Goal: Task Accomplishment & Management: Manage account settings

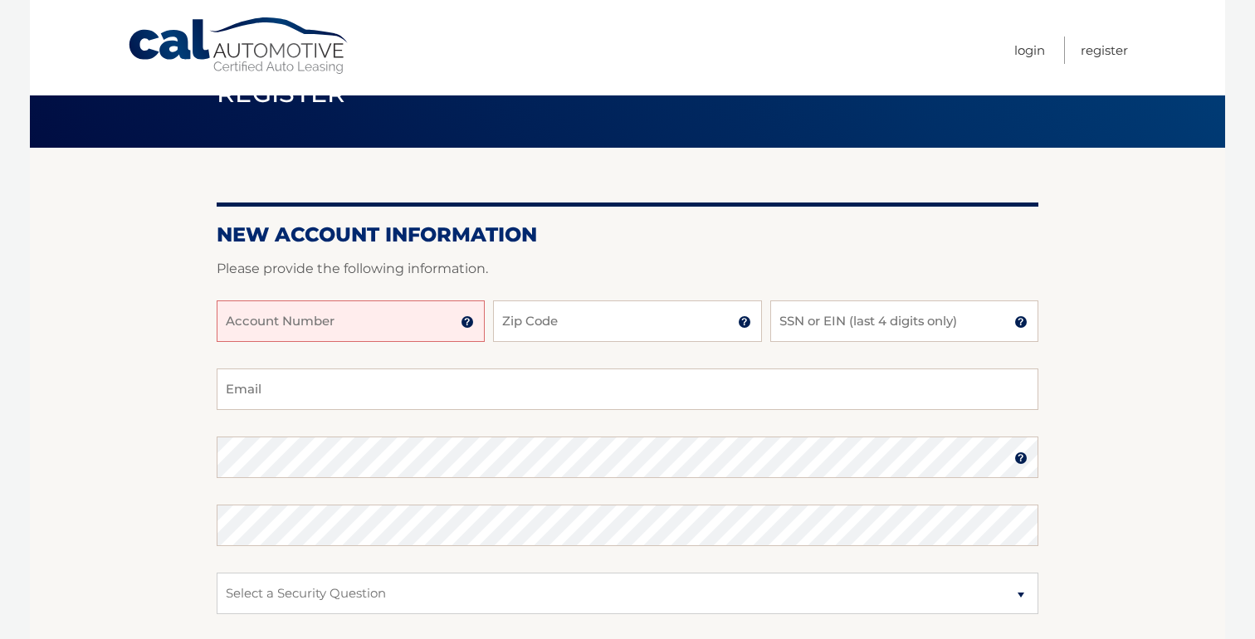
scroll to position [59, 0]
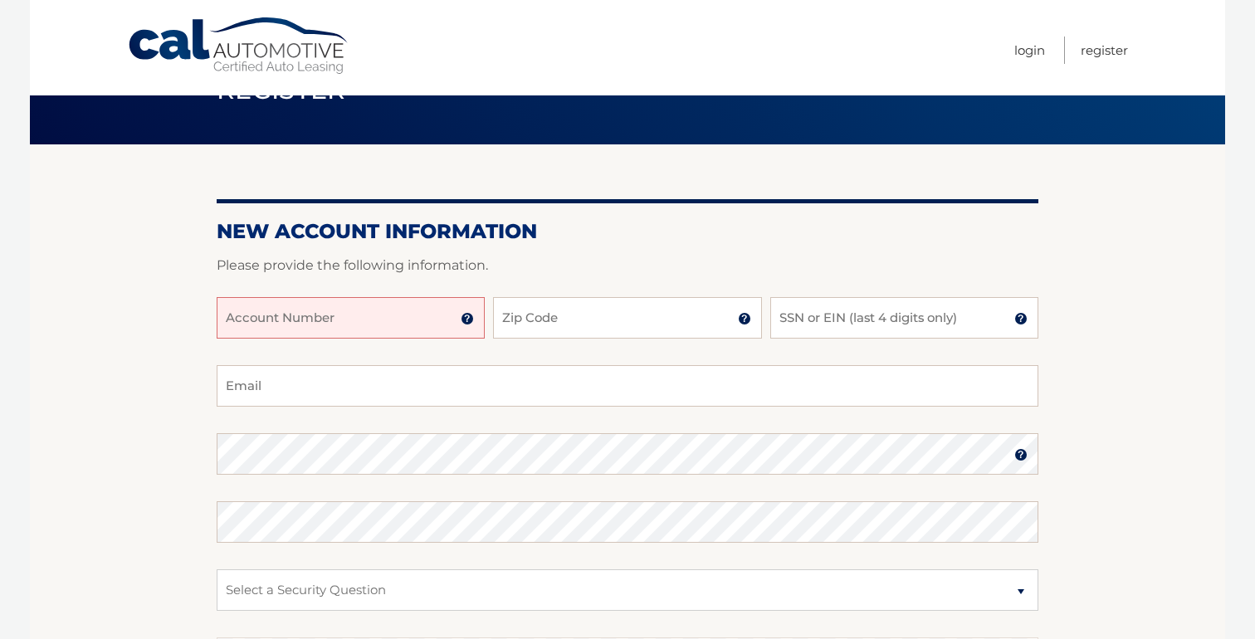
click at [285, 324] on input "Account Number" at bounding box center [351, 317] width 268 height 41
type input "44455997727"
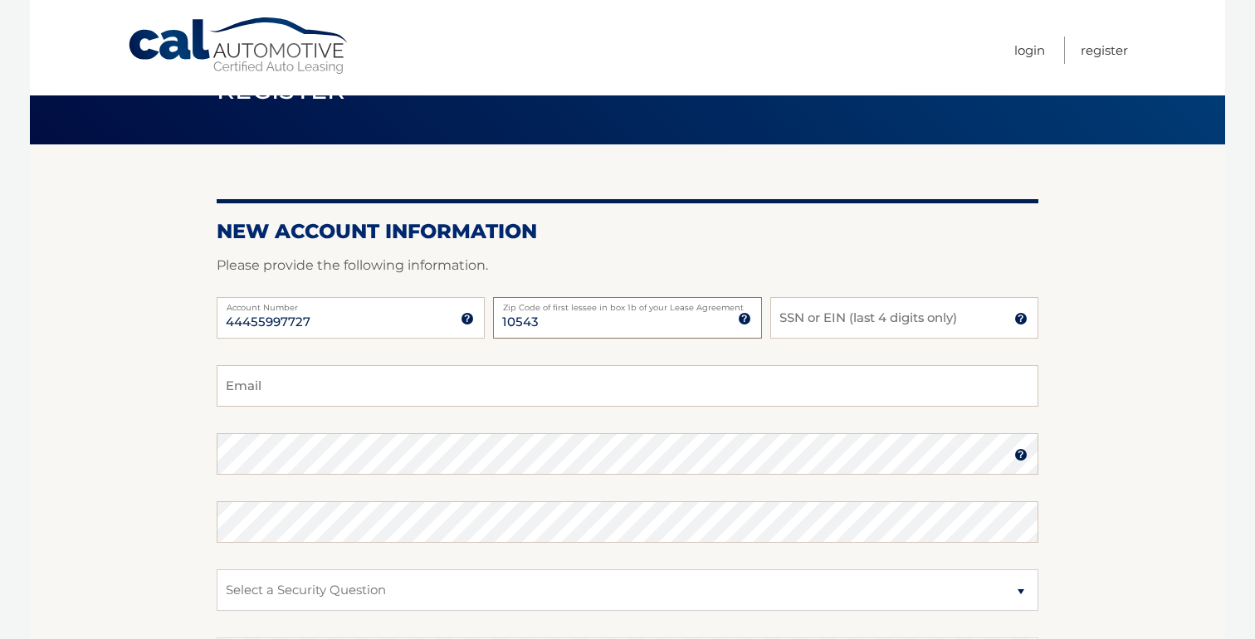
type input "10543"
type input "0975"
click at [303, 402] on input "Email" at bounding box center [627, 385] width 821 height 41
type input "alkreinces@msn.com"
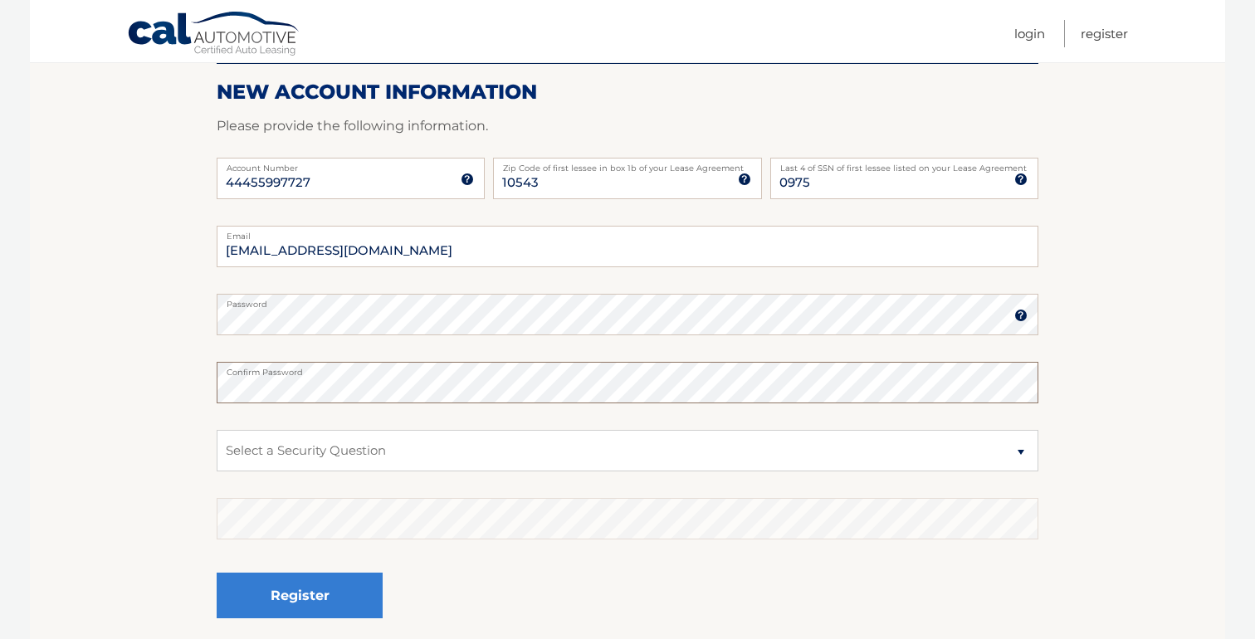
scroll to position [240, 0]
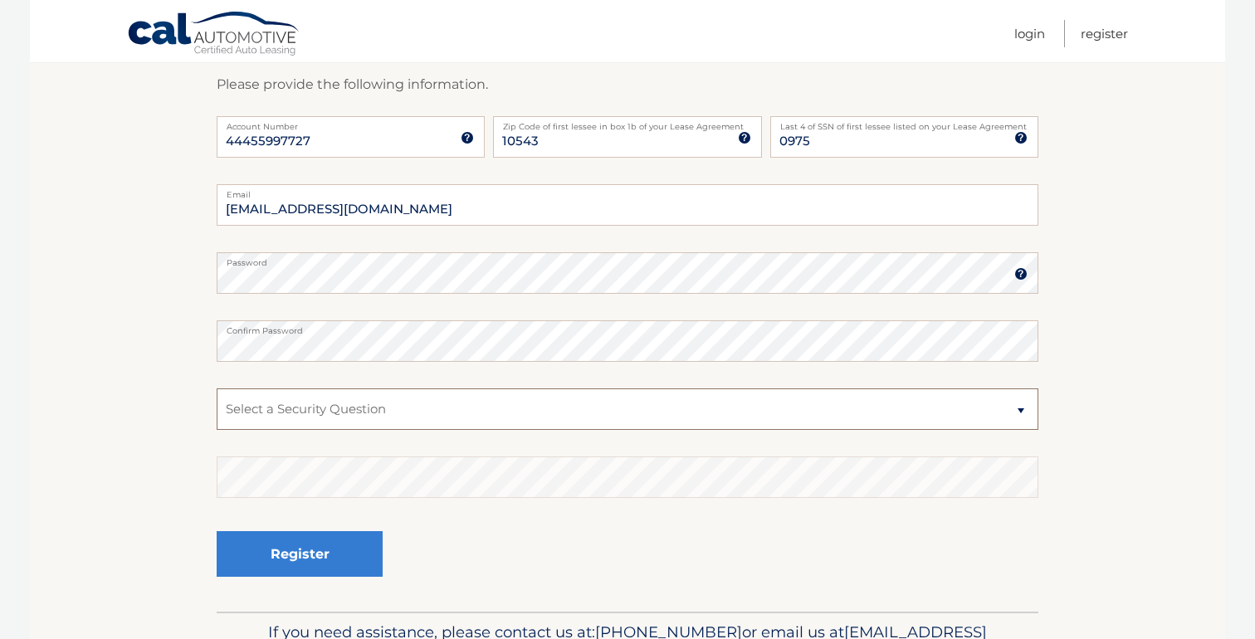
click at [319, 417] on select "Select a Security Question What was the name of your elementary school? What is…" at bounding box center [627, 408] width 821 height 41
select select "2"
click at [217, 388] on select "Select a Security Question What was the name of your elementary school? What is…" at bounding box center [627, 408] width 821 height 41
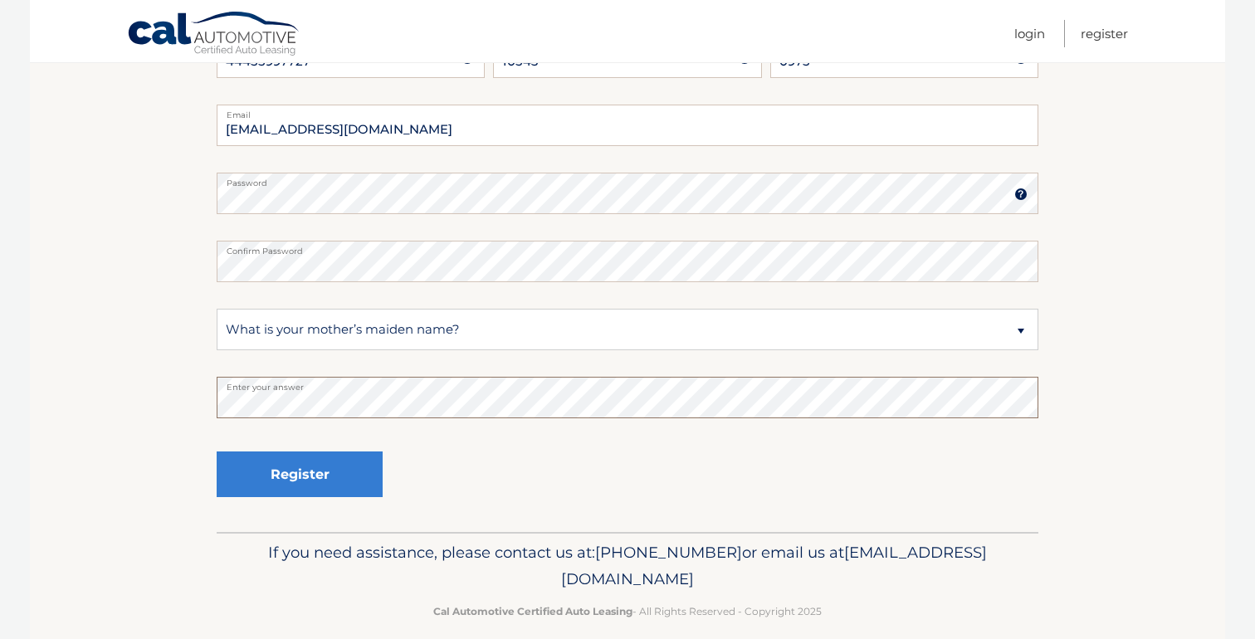
scroll to position [339, 0]
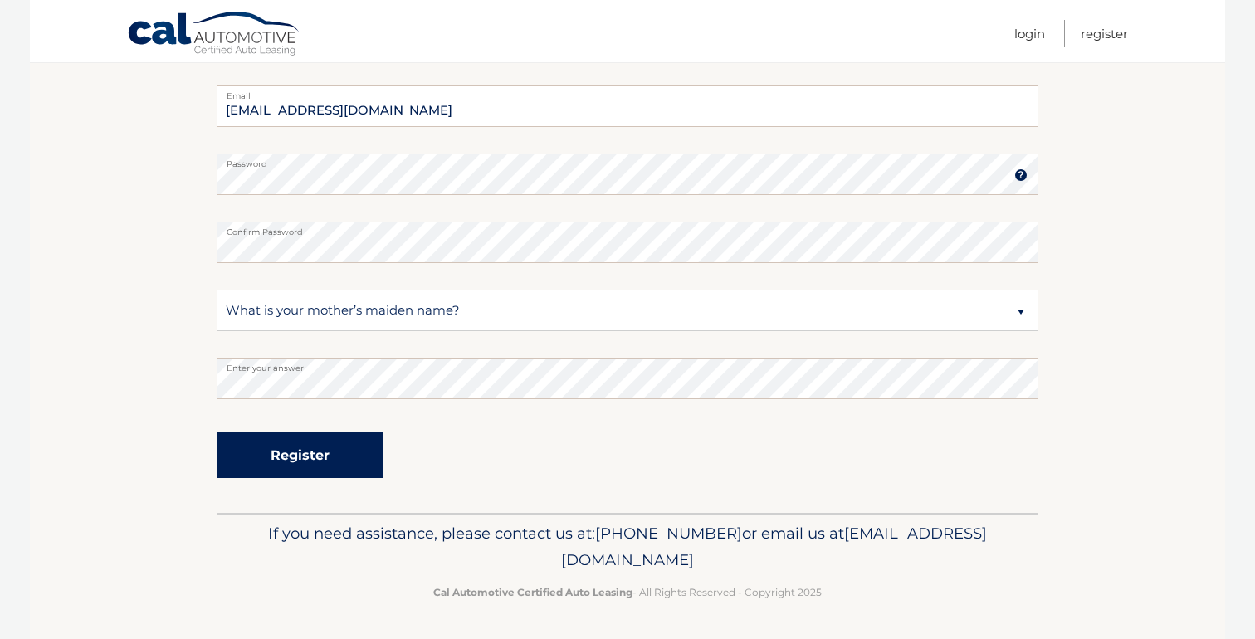
click at [276, 450] on button "Register" at bounding box center [300, 455] width 166 height 46
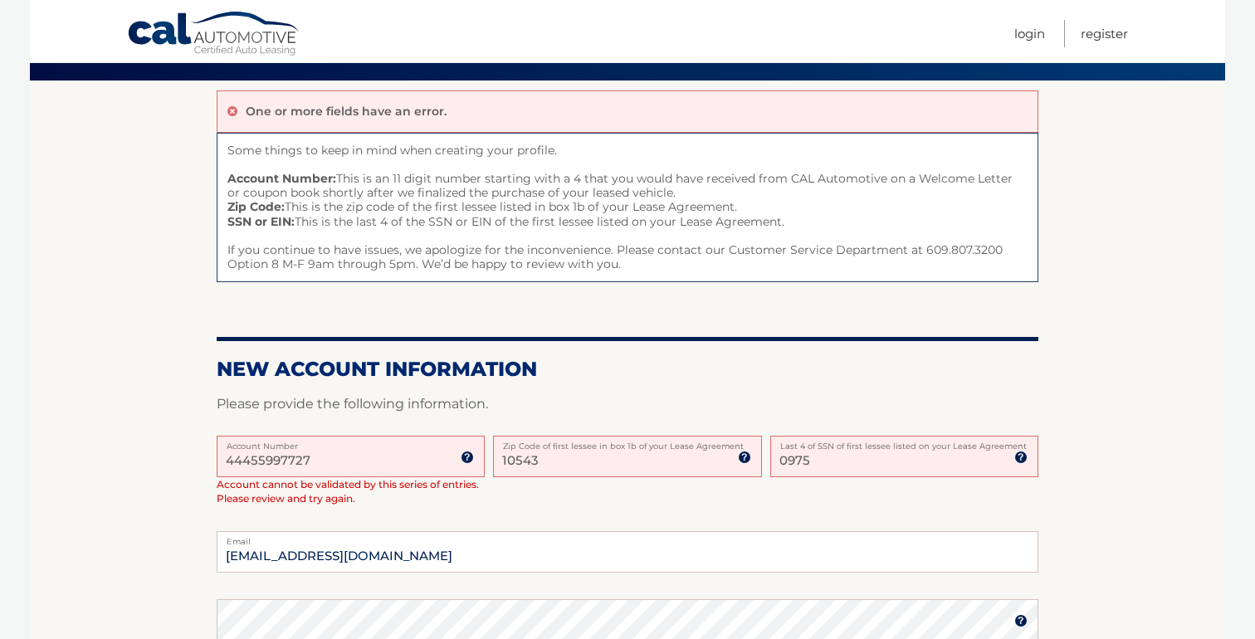
scroll to position [124, 0]
click at [358, 456] on input "44455997727" at bounding box center [351, 455] width 268 height 41
click at [826, 454] on input "0975" at bounding box center [904, 455] width 268 height 41
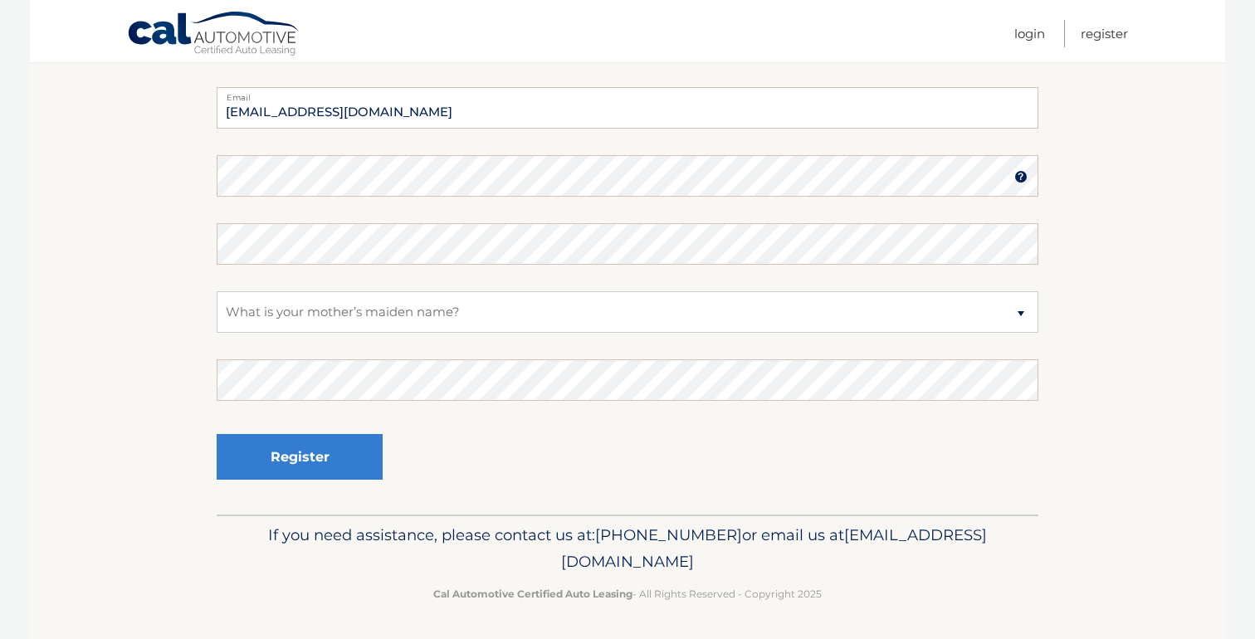
scroll to position [447, 0]
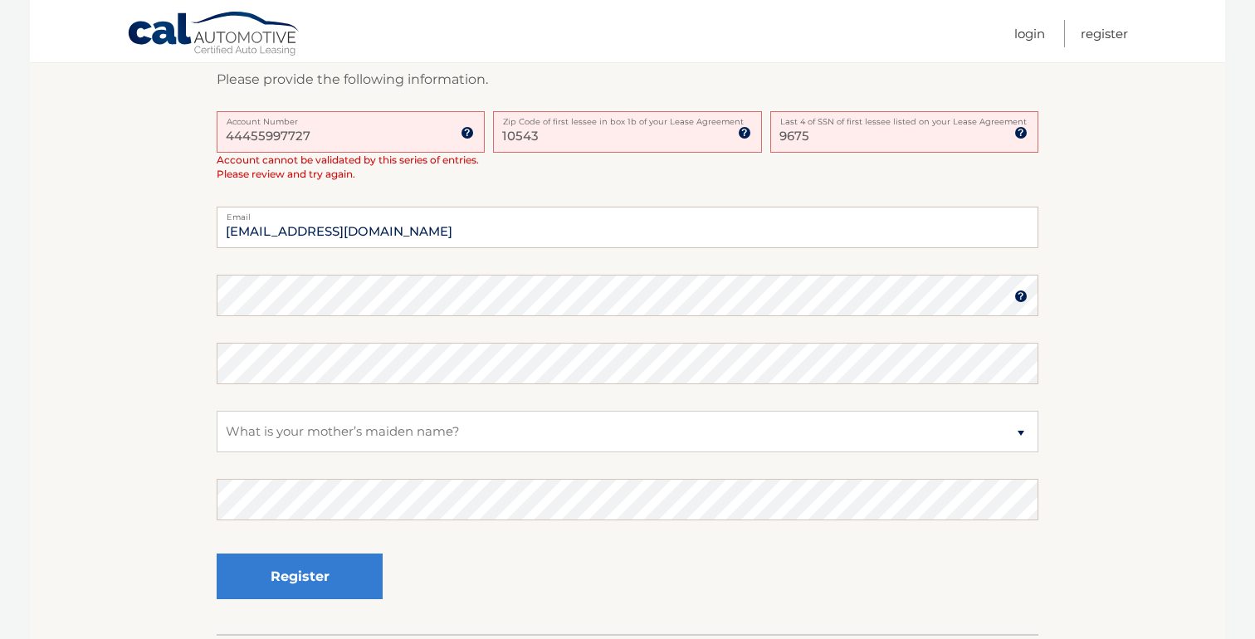
type input "9675"
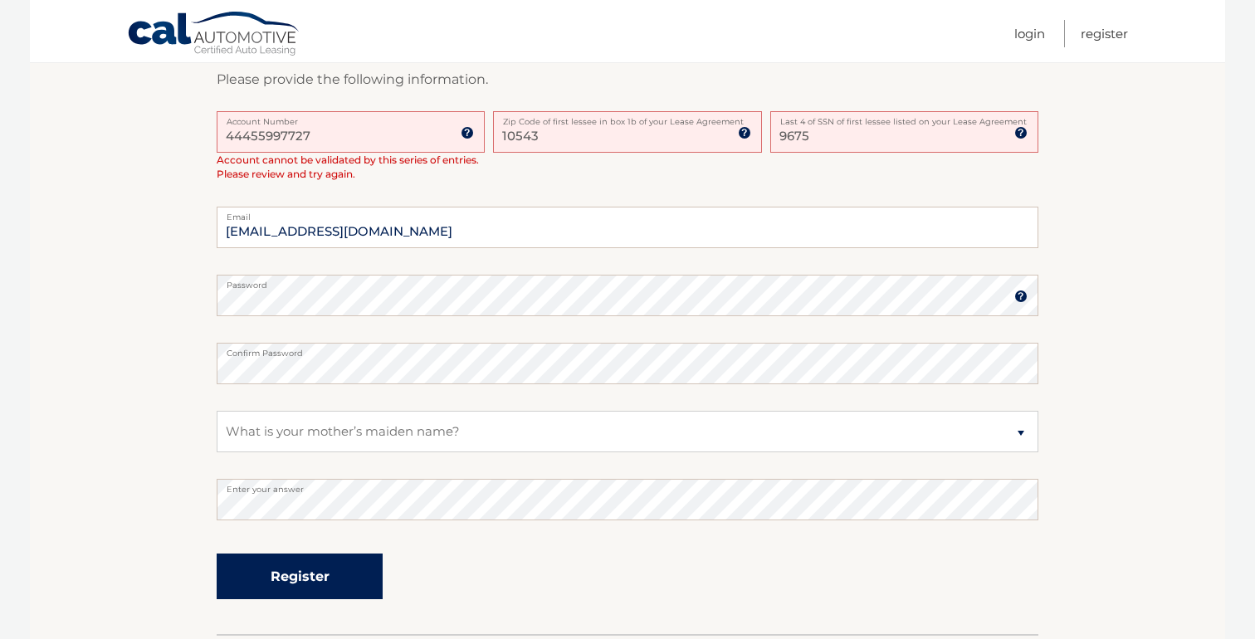
click at [300, 567] on button "Register" at bounding box center [300, 576] width 166 height 46
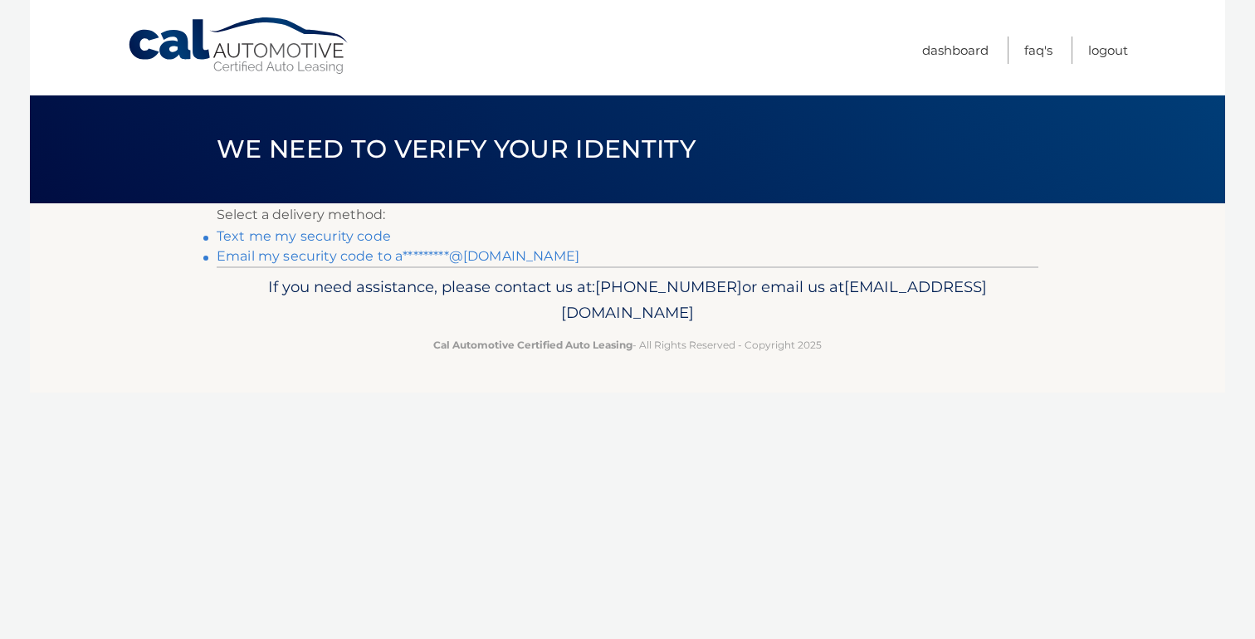
click at [301, 234] on link "Text me my security code" at bounding box center [304, 236] width 174 height 16
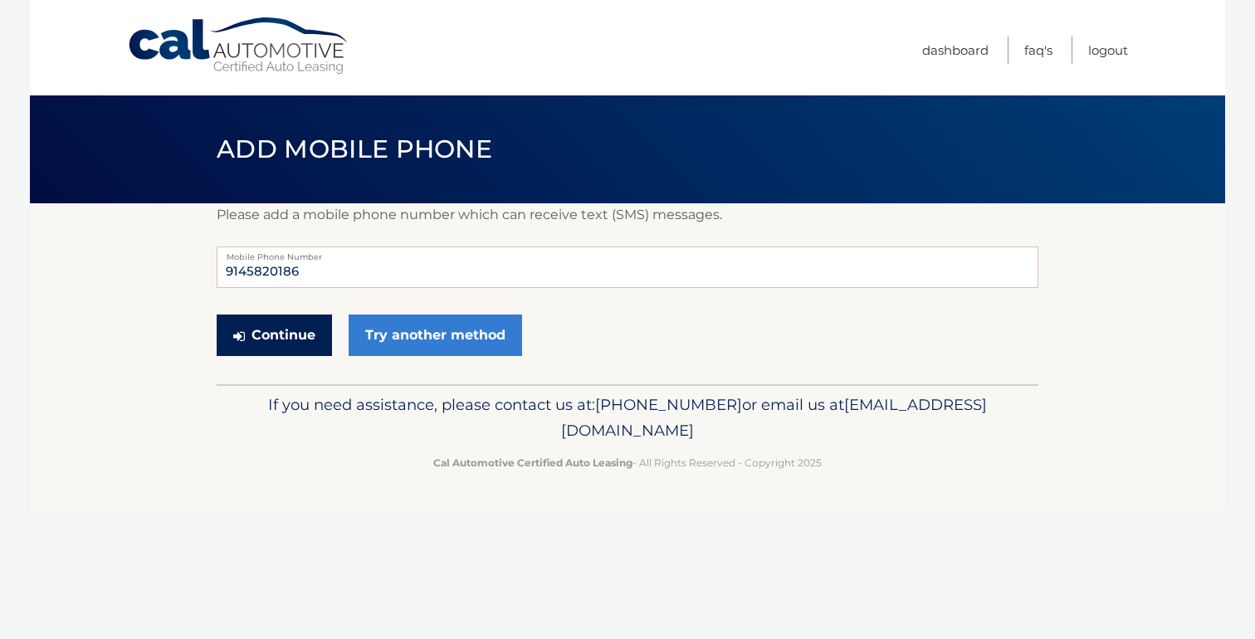
click at [261, 343] on button "Continue" at bounding box center [274, 334] width 115 height 41
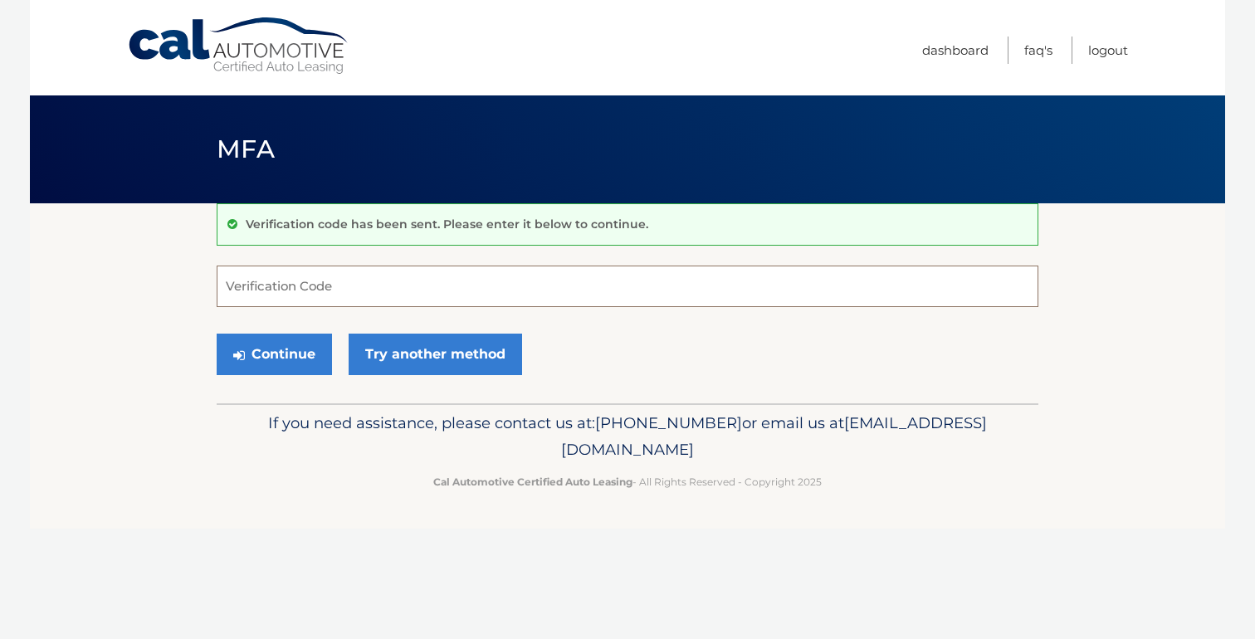
click at [260, 287] on input "Verification Code" at bounding box center [627, 286] width 821 height 41
type input "380964"
click at [244, 353] on button "Continue" at bounding box center [274, 354] width 115 height 41
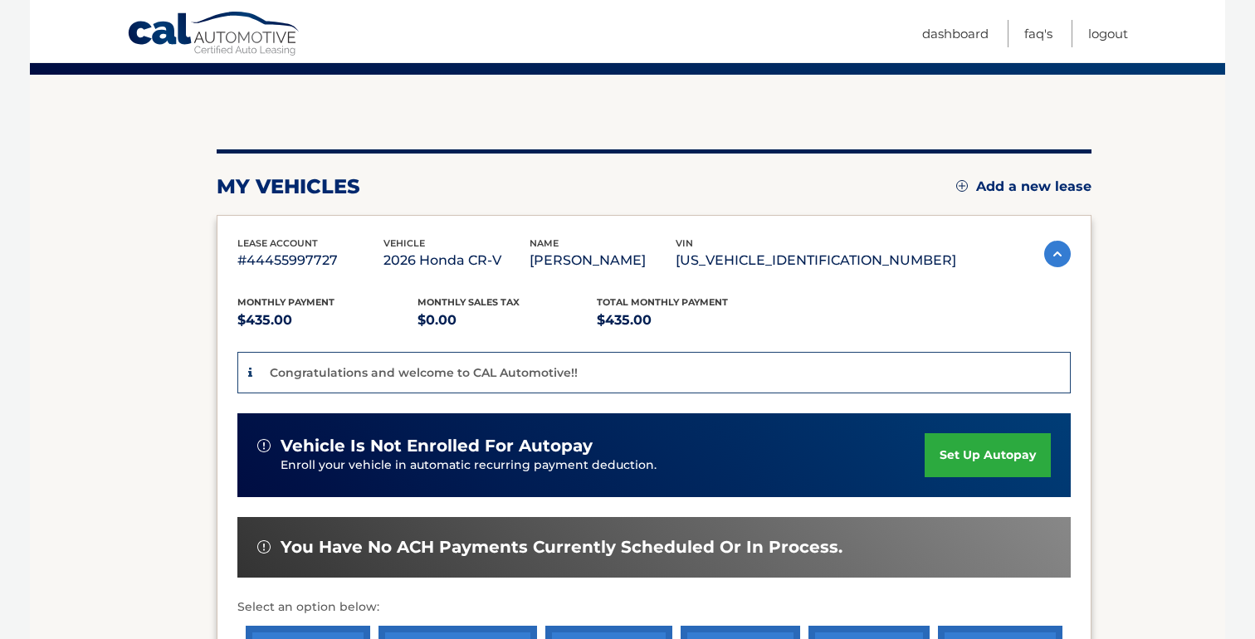
scroll to position [183, 0]
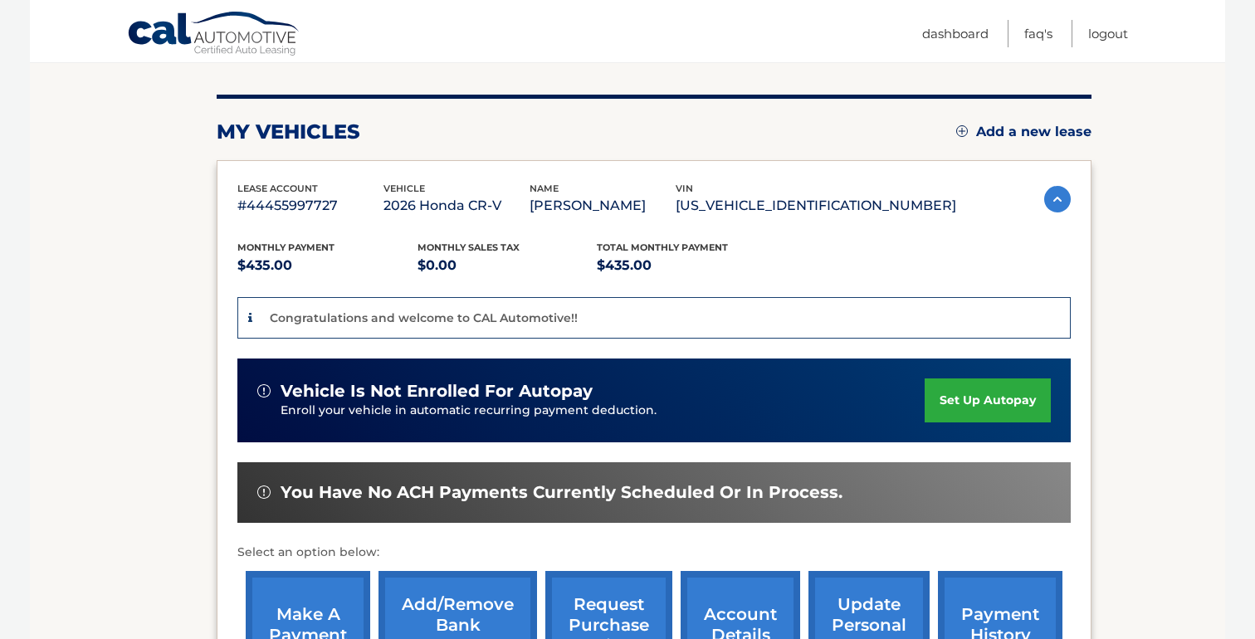
click at [979, 421] on link "set up autopay" at bounding box center [987, 400] width 126 height 44
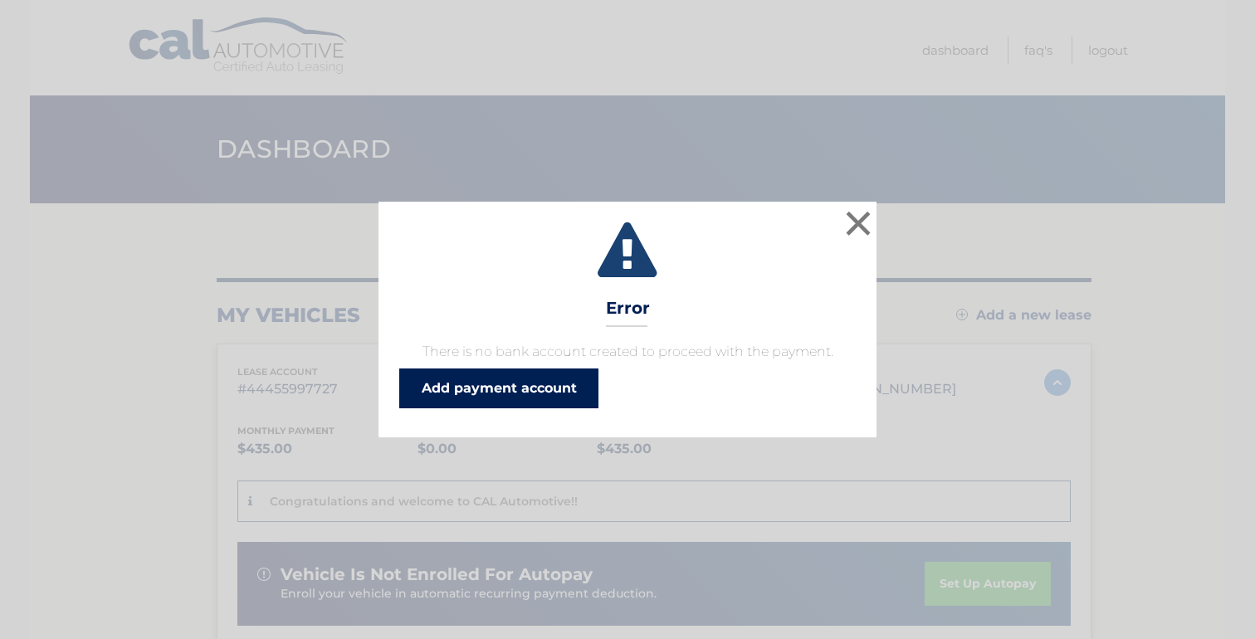
click at [501, 383] on link "Add payment account" at bounding box center [498, 388] width 199 height 40
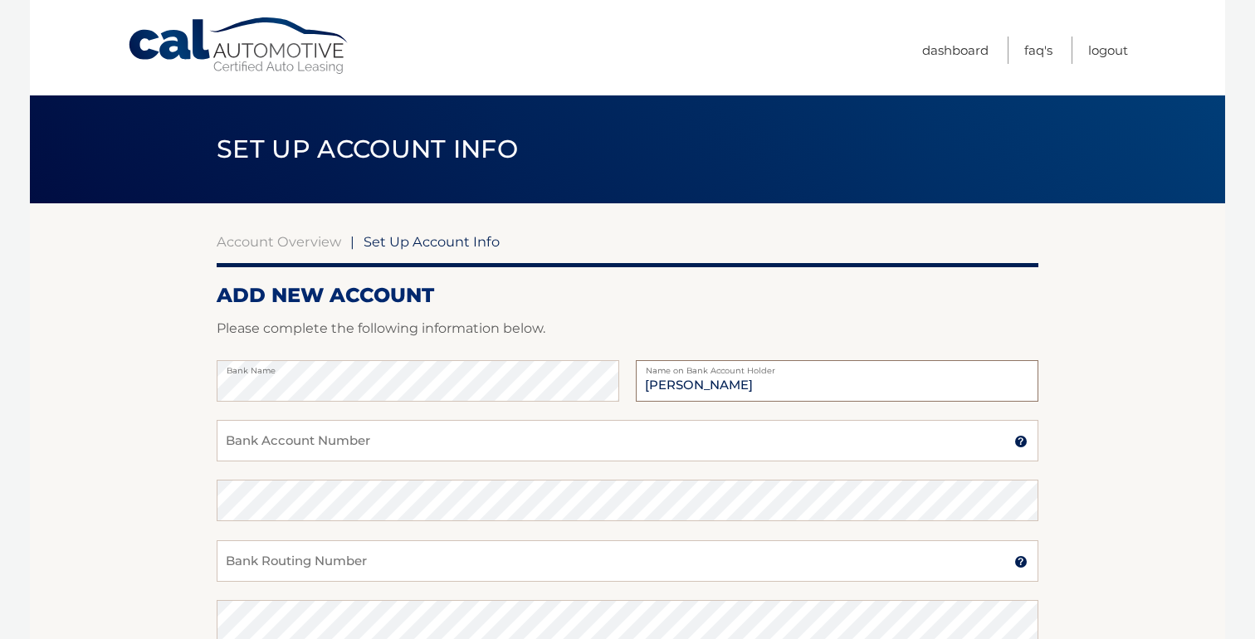
type input "[PERSON_NAME]"
click at [273, 441] on input "Bank Account Number" at bounding box center [627, 440] width 821 height 41
type input "759906749"
click at [262, 556] on input "Bank Routing Number" at bounding box center [627, 560] width 821 height 41
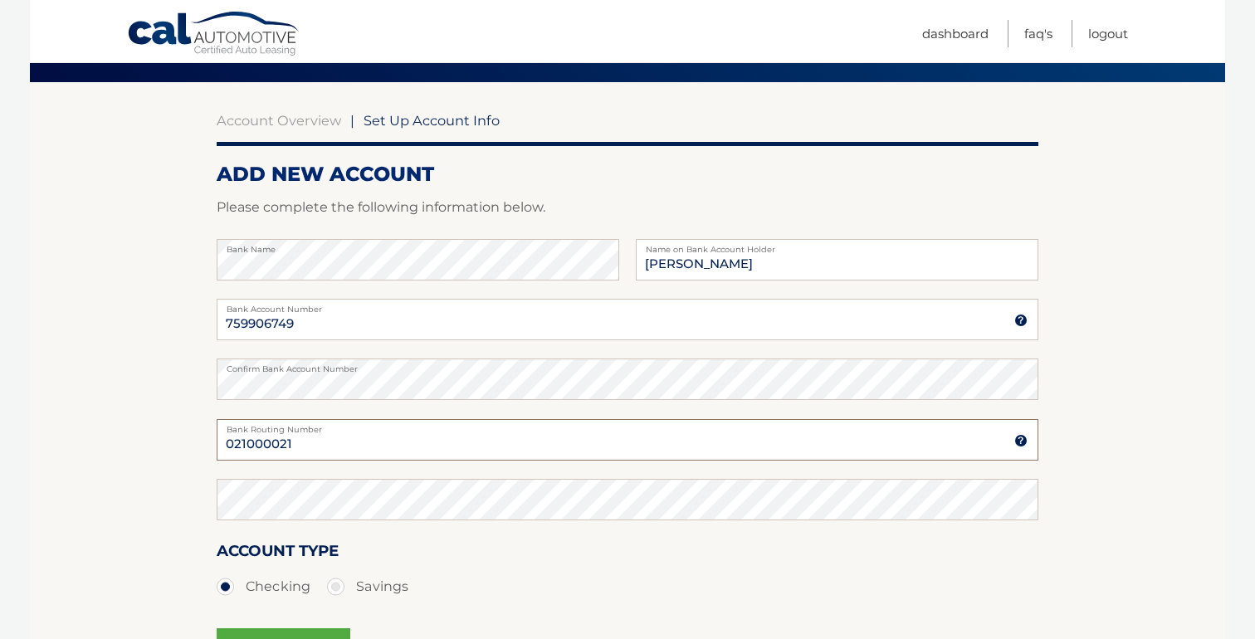
scroll to position [163, 0]
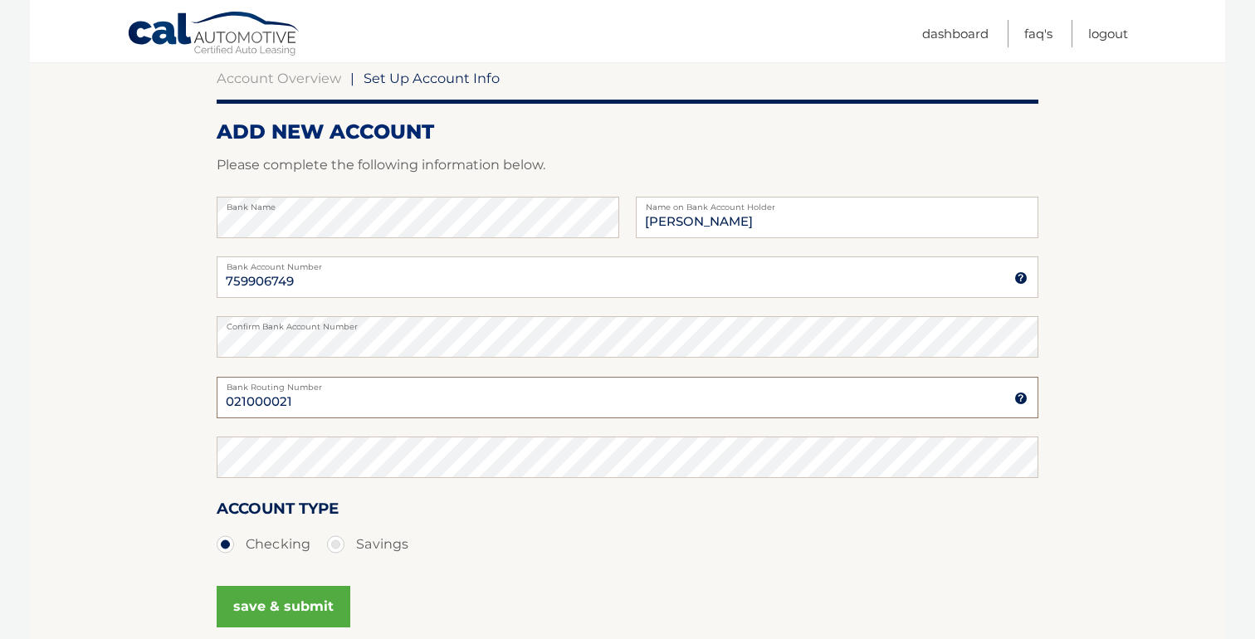
type input "021000021"
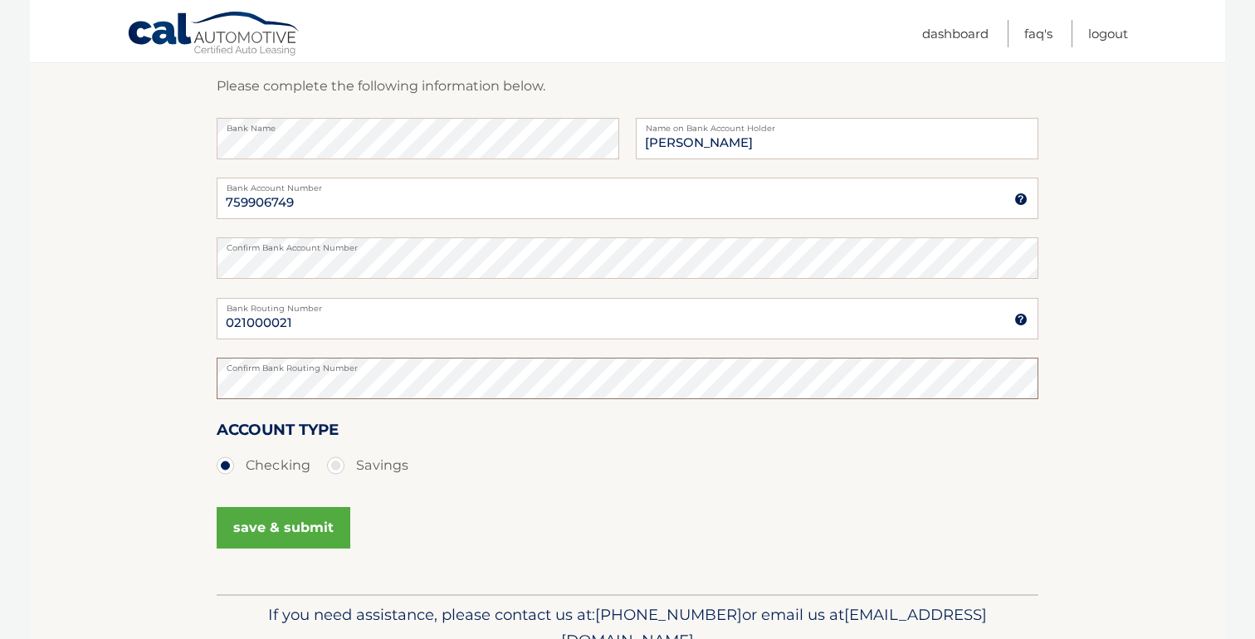
scroll to position [244, 0]
click at [270, 529] on button "save & submit" at bounding box center [284, 525] width 134 height 41
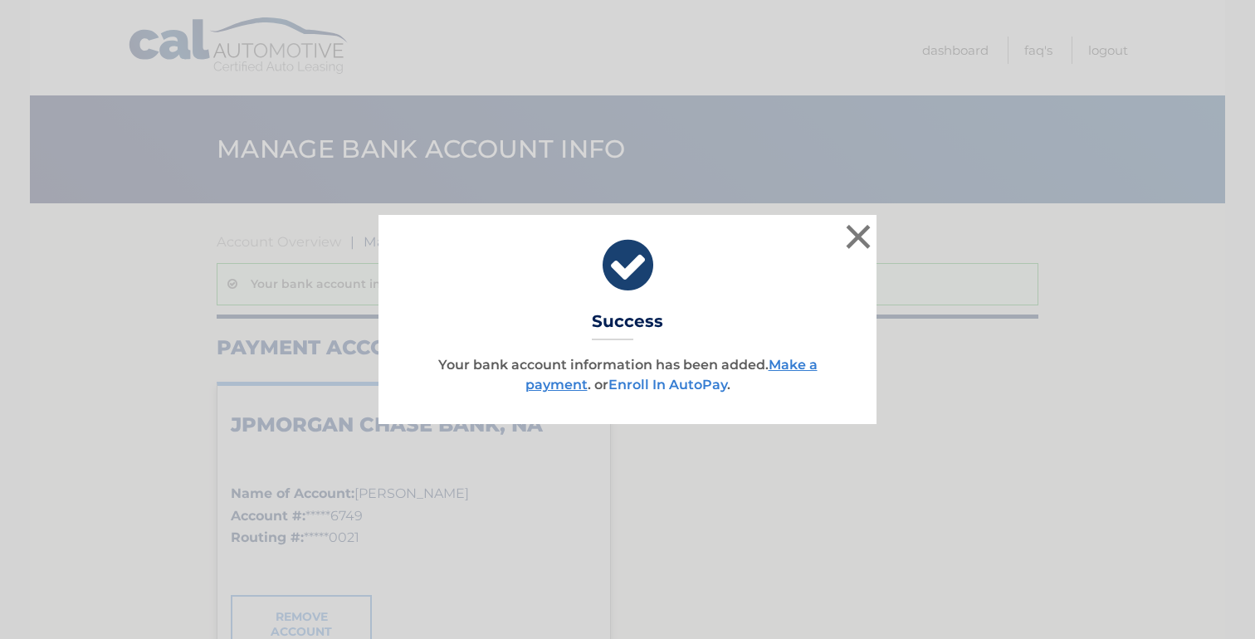
click at [681, 392] on link "Enroll In AutoPay" at bounding box center [667, 385] width 119 height 16
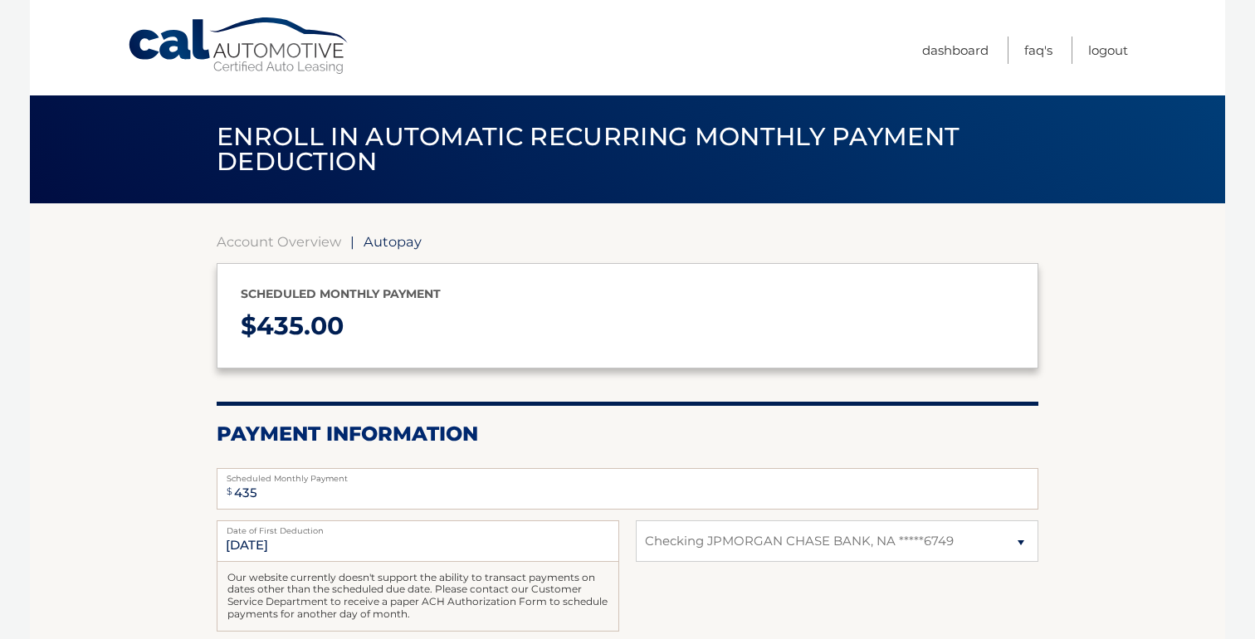
select select "YTU5N2Q0MTgtNzNhZi00MmM4LTg4NmItN2FlOTVkNmY3N2Vm"
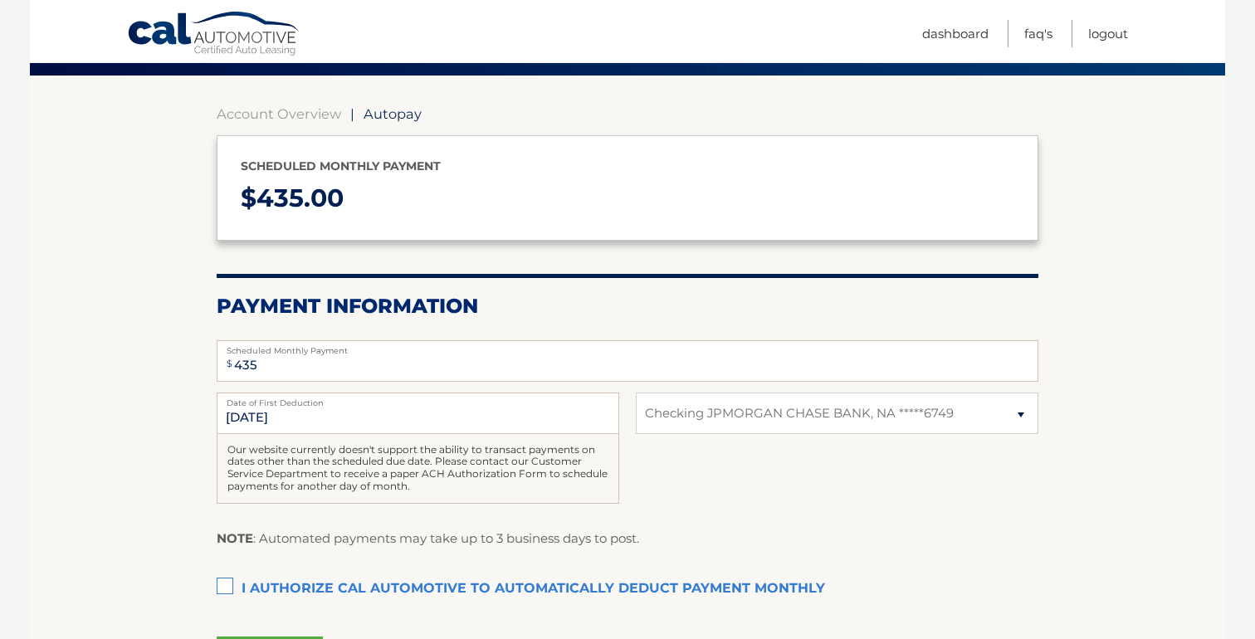
scroll to position [189, 0]
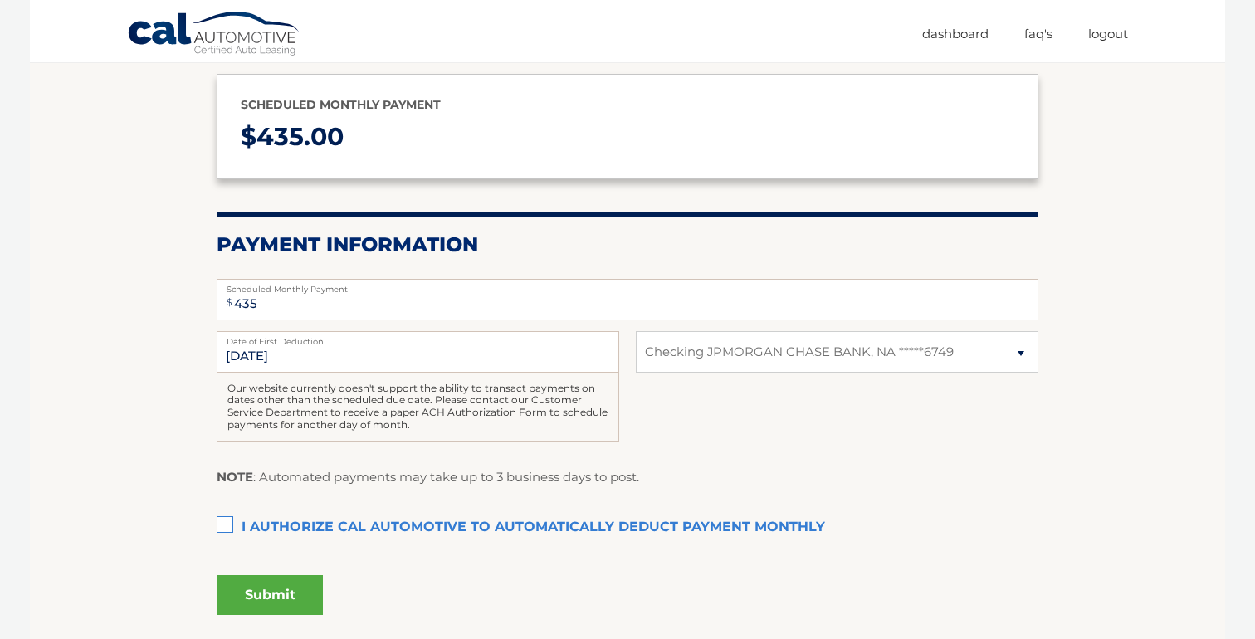
click at [224, 526] on label "I authorize cal automotive to automatically deduct payment monthly This checkbo…" at bounding box center [627, 527] width 821 height 33
click at [0, 0] on input "I authorize cal automotive to automatically deduct payment monthly This checkbo…" at bounding box center [0, 0] width 0 height 0
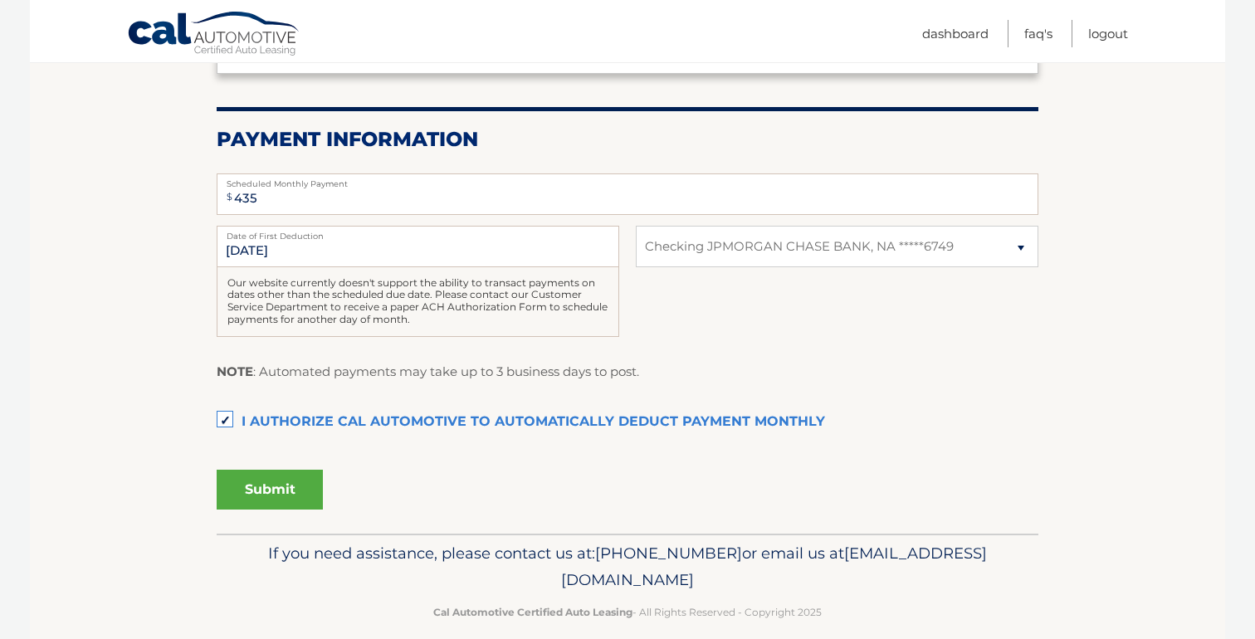
scroll to position [314, 0]
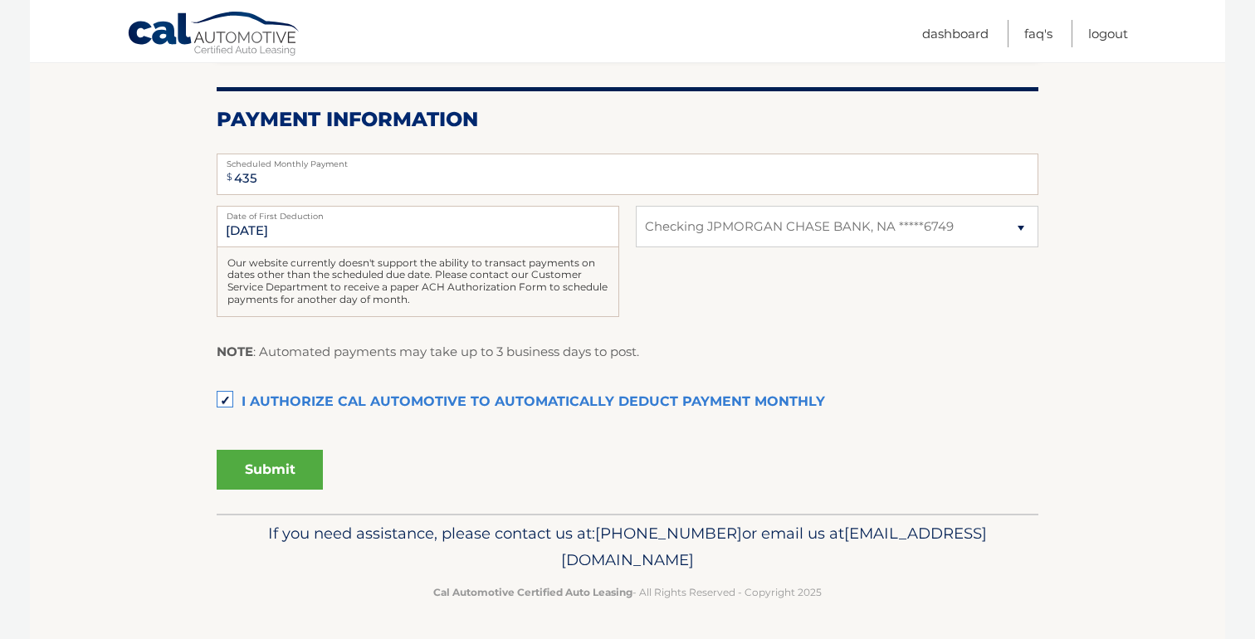
click at [259, 466] on button "Submit" at bounding box center [270, 470] width 106 height 40
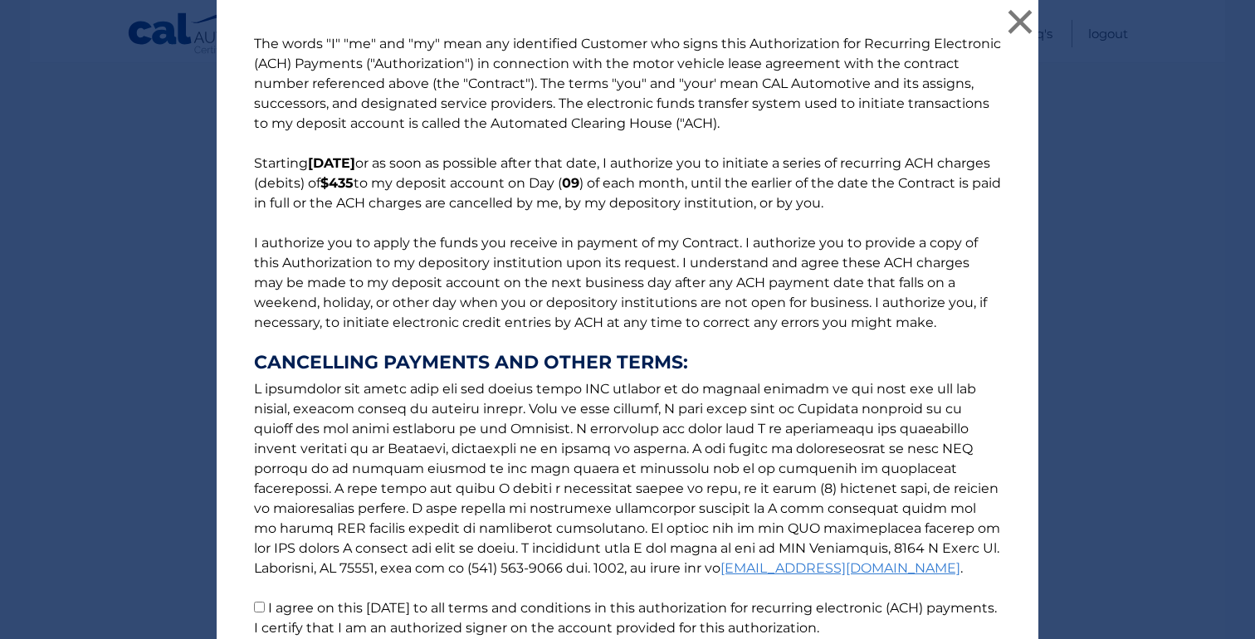
scroll to position [144, 0]
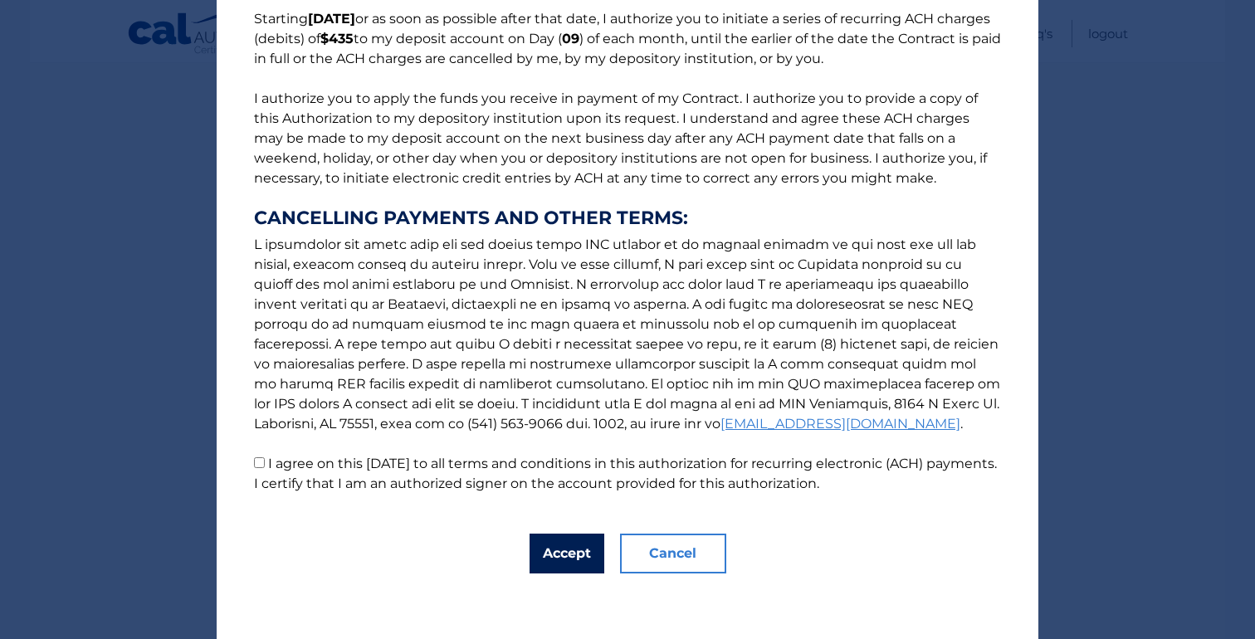
click at [579, 540] on button "Accept" at bounding box center [566, 554] width 75 height 40
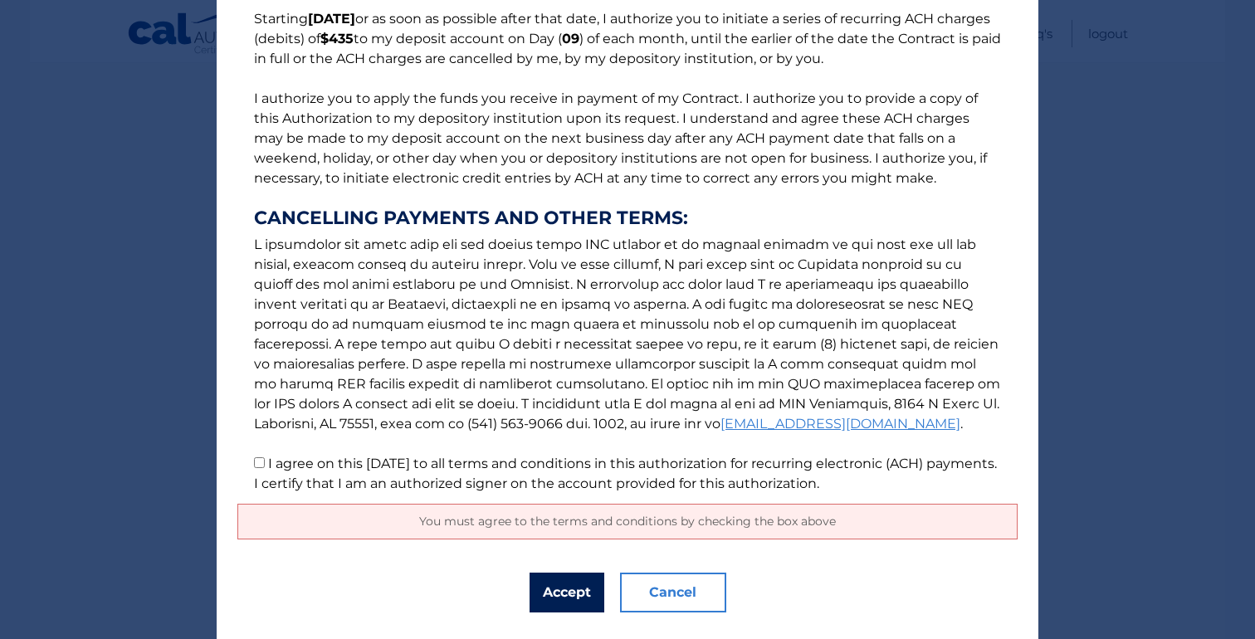
scroll to position [184, 0]
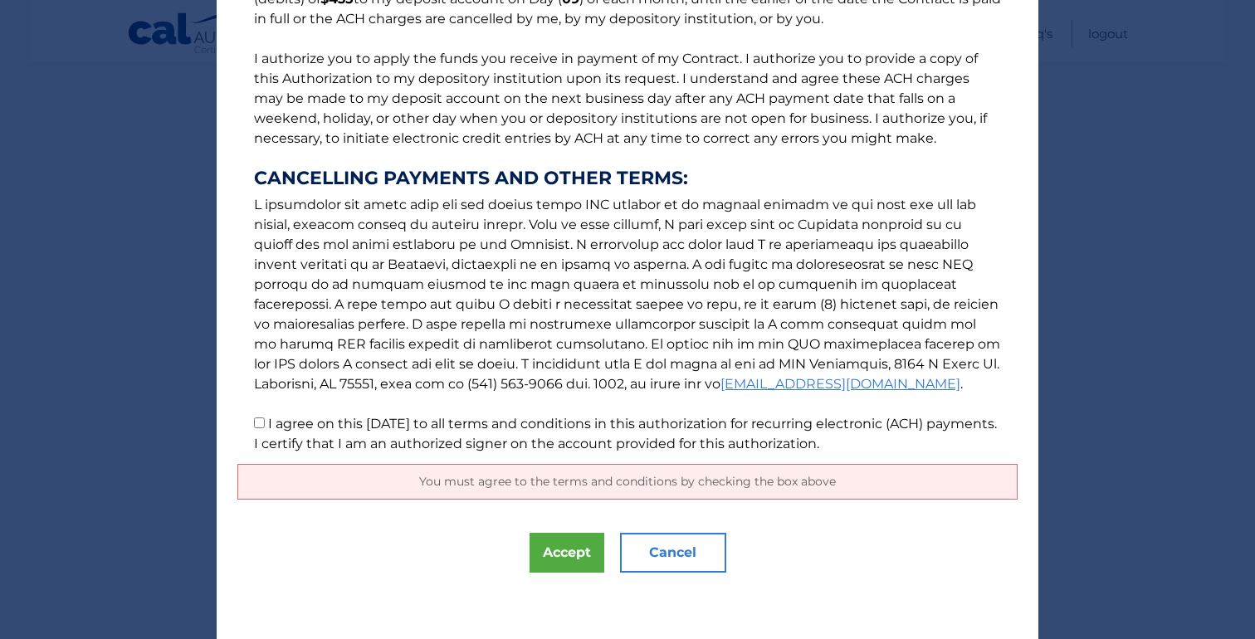
click at [251, 427] on p "The words "I" "me" and "my" mean any identified Customer who signs this Authori…" at bounding box center [627, 152] width 780 height 604
click at [258, 426] on input "I agree on this [DATE] to all terms and conditions in this authorization for re…" at bounding box center [259, 422] width 11 height 11
checkbox input "true"
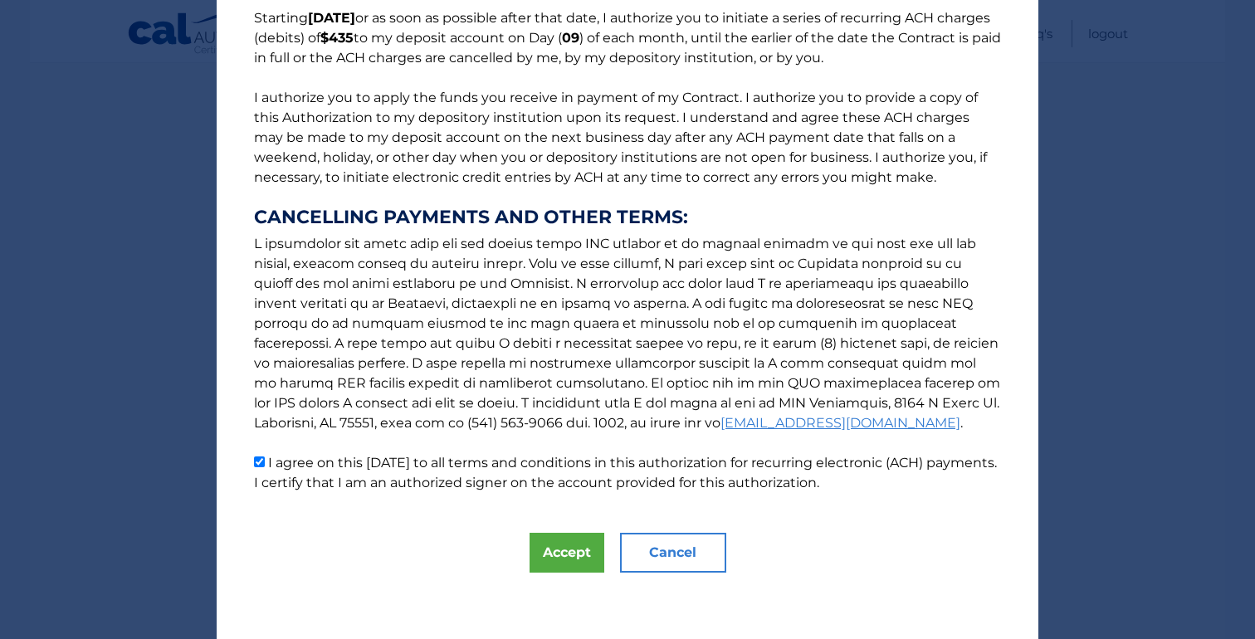
scroll to position [144, 0]
click at [558, 553] on button "Accept" at bounding box center [566, 554] width 75 height 40
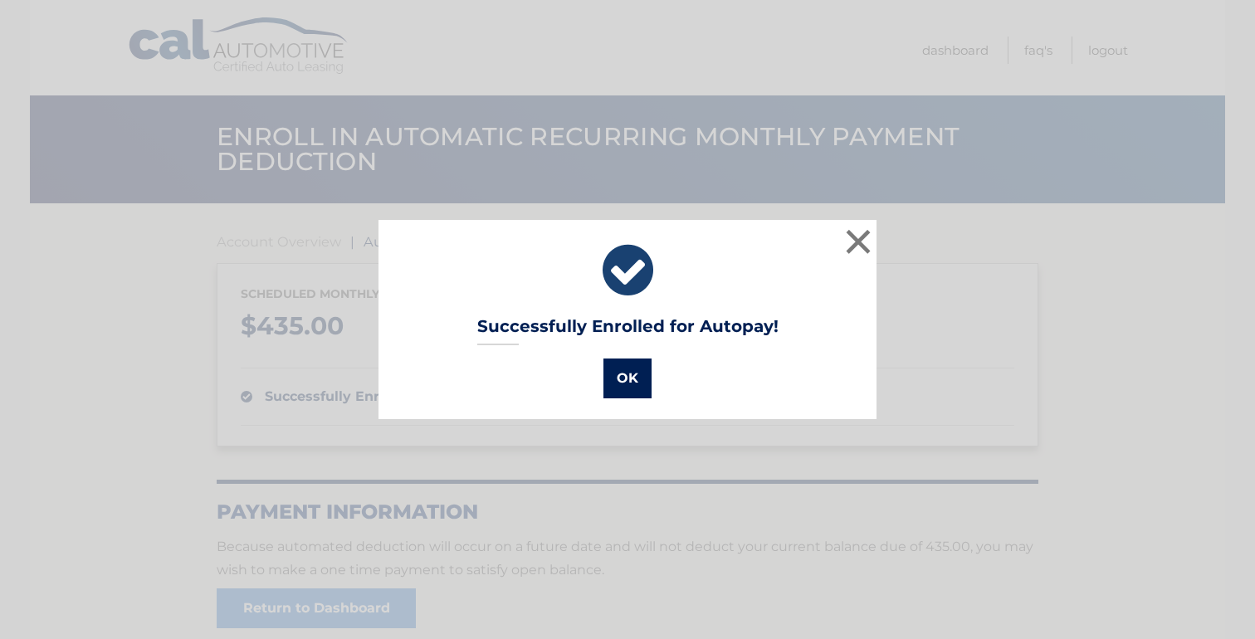
click at [625, 378] on button "OK" at bounding box center [627, 378] width 48 height 40
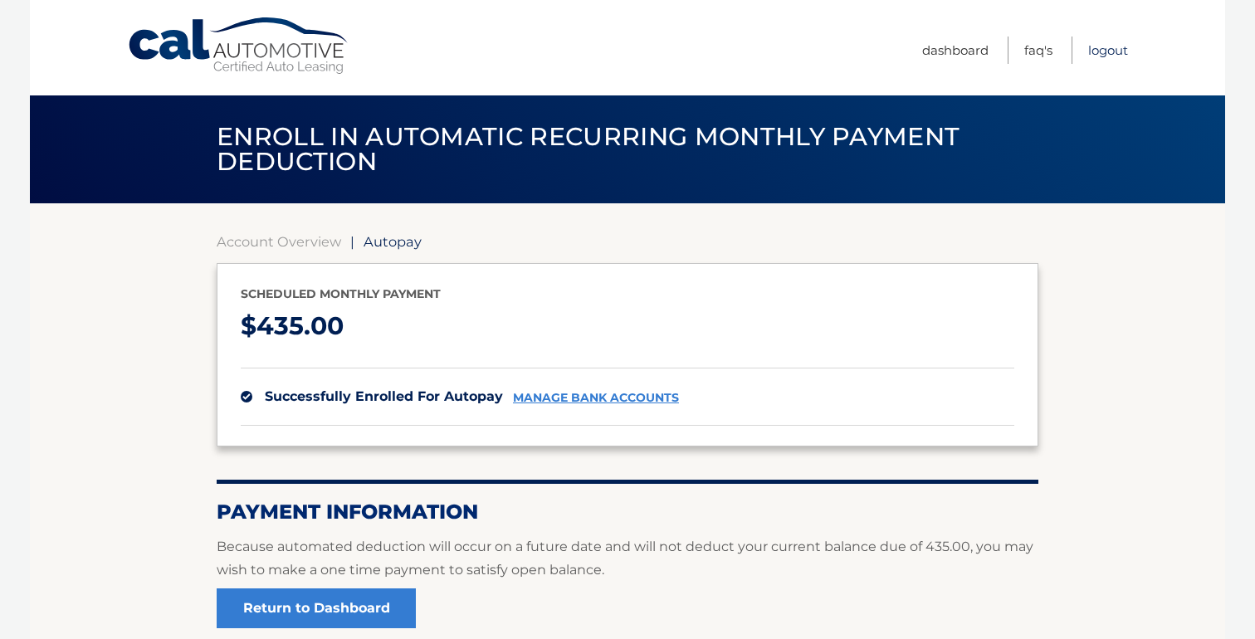
click at [1114, 51] on link "Logout" at bounding box center [1108, 50] width 40 height 27
